Goal: Task Accomplishment & Management: Complete application form

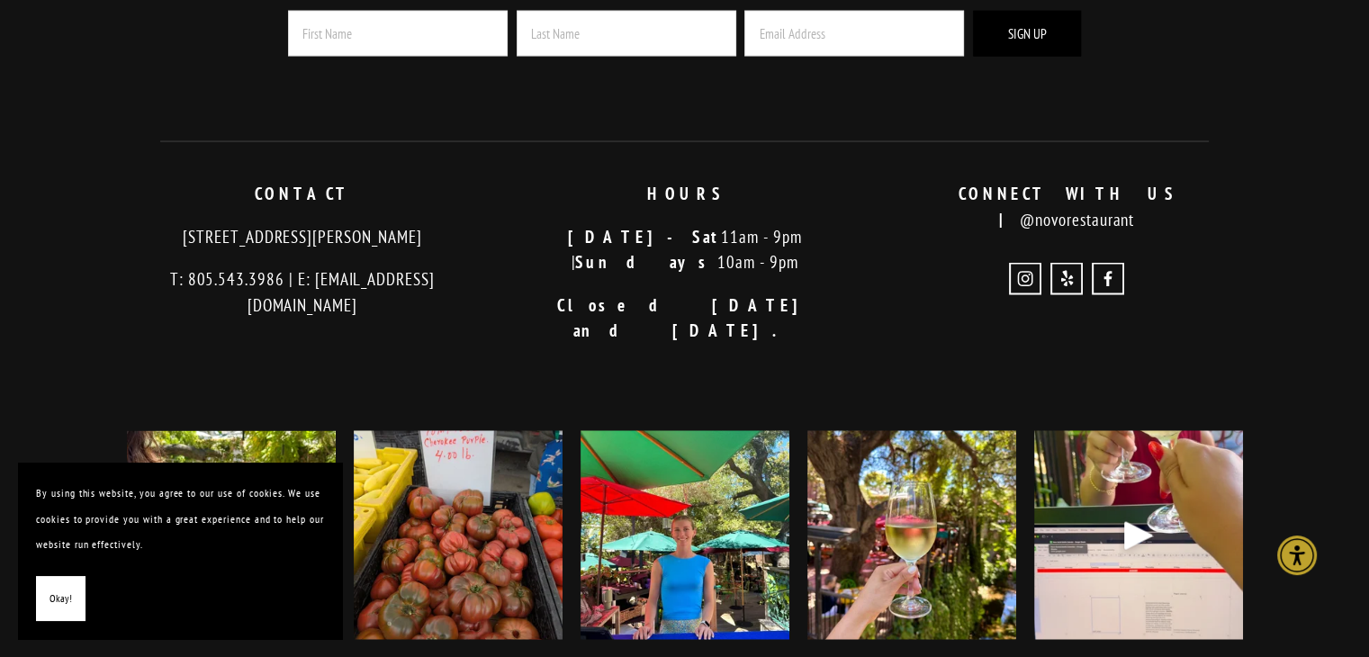
scroll to position [3755, 0]
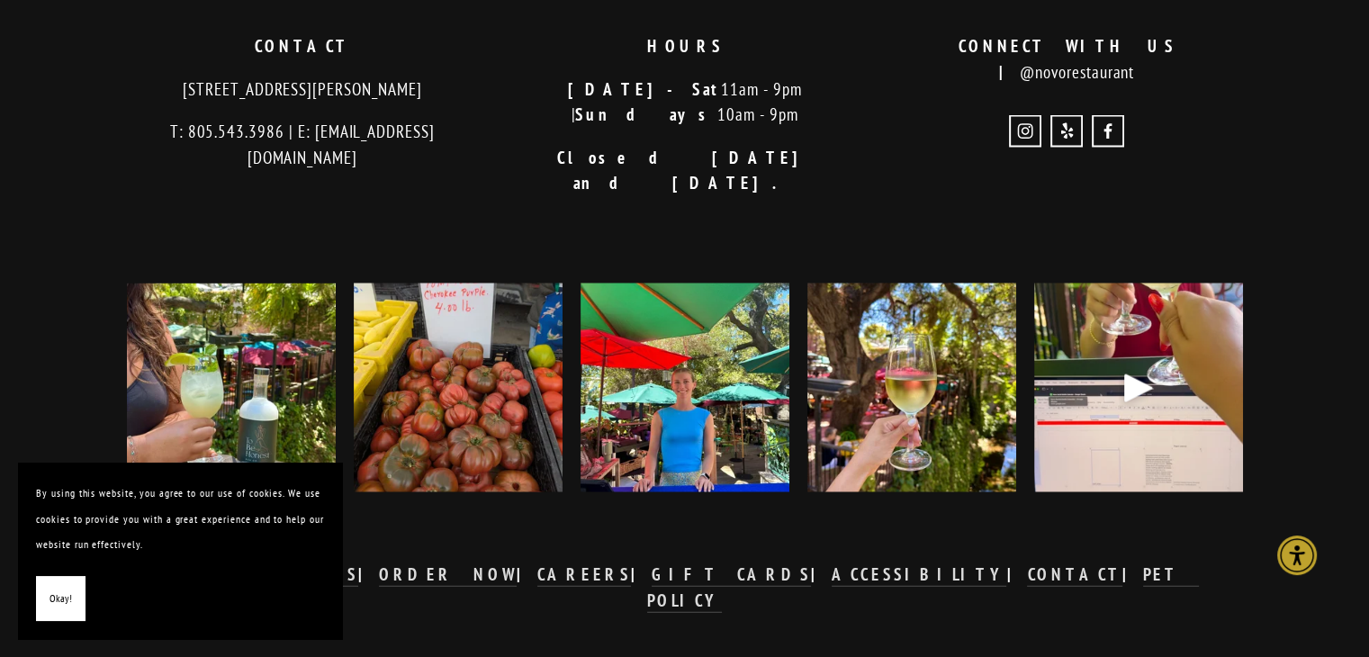
click at [61, 598] on span "Okay!" at bounding box center [61, 599] width 23 height 26
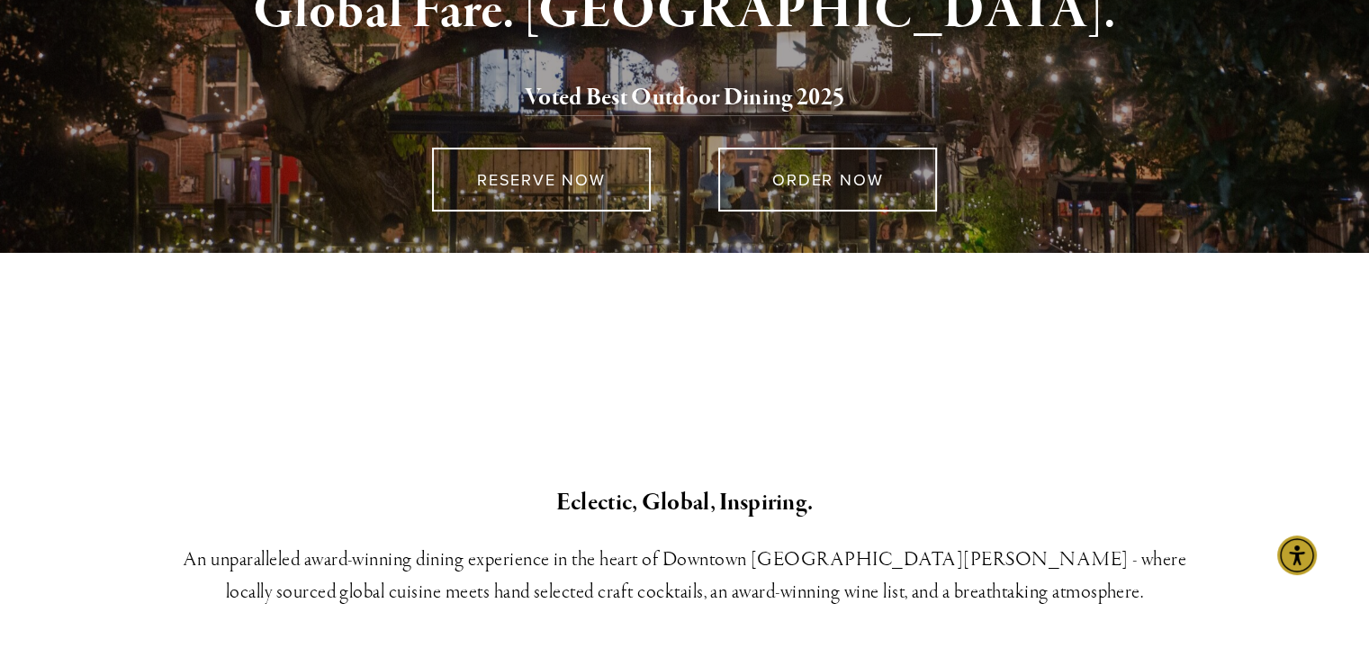
scroll to position [0, 0]
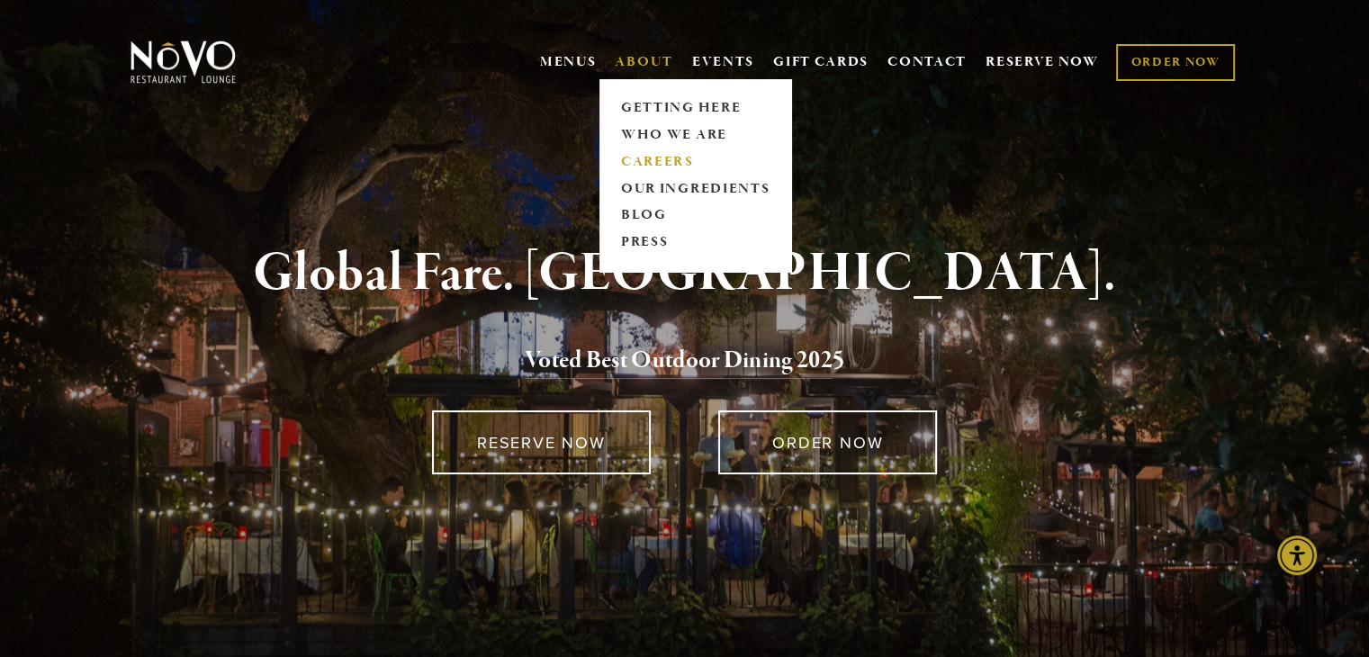
click at [648, 163] on link "CAREERS" at bounding box center [695, 162] width 160 height 27
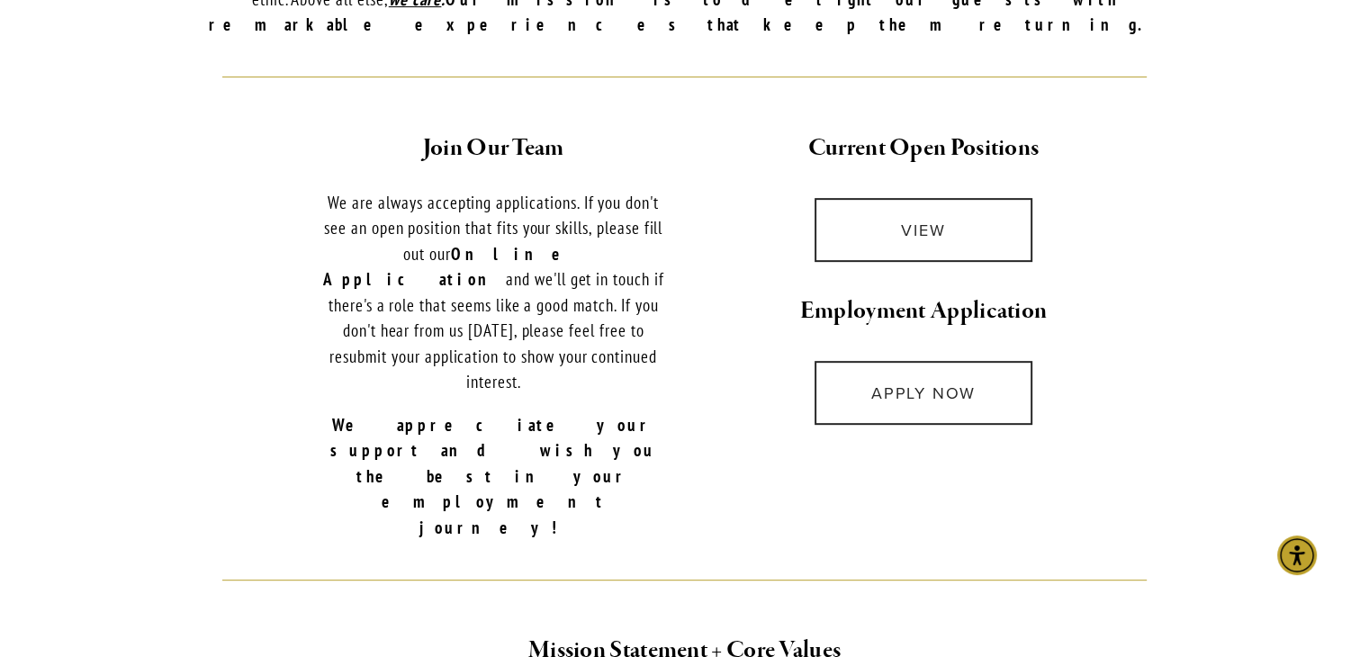
scroll to position [691, 0]
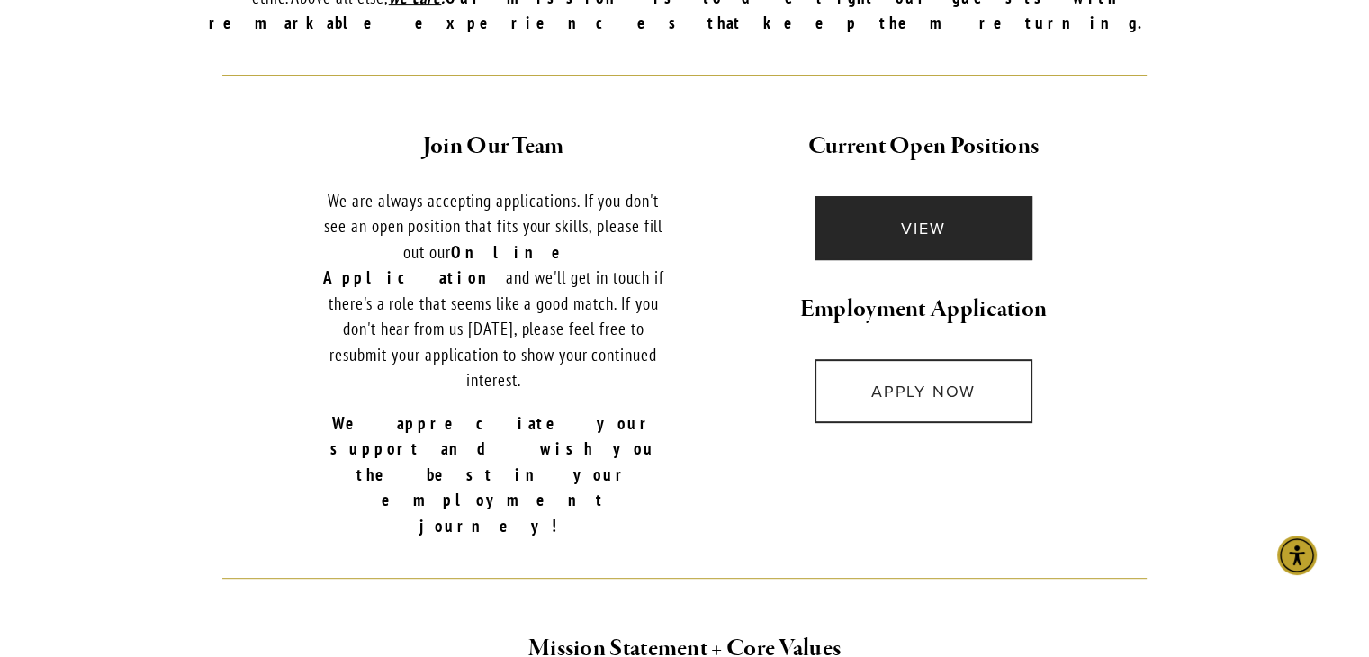
click at [912, 214] on link "VIEW" at bounding box center [924, 228] width 219 height 64
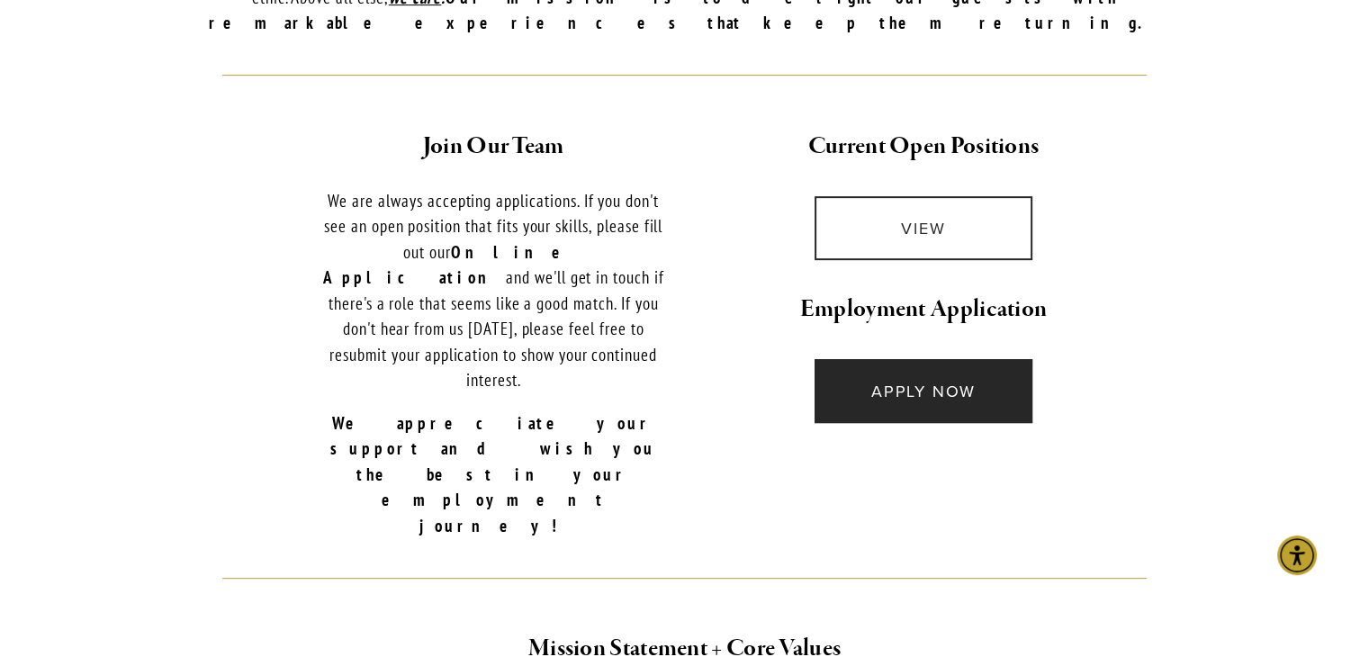
click at [869, 372] on link "APPLY NOW" at bounding box center [924, 391] width 219 height 64
